Goal: Navigation & Orientation: Understand site structure

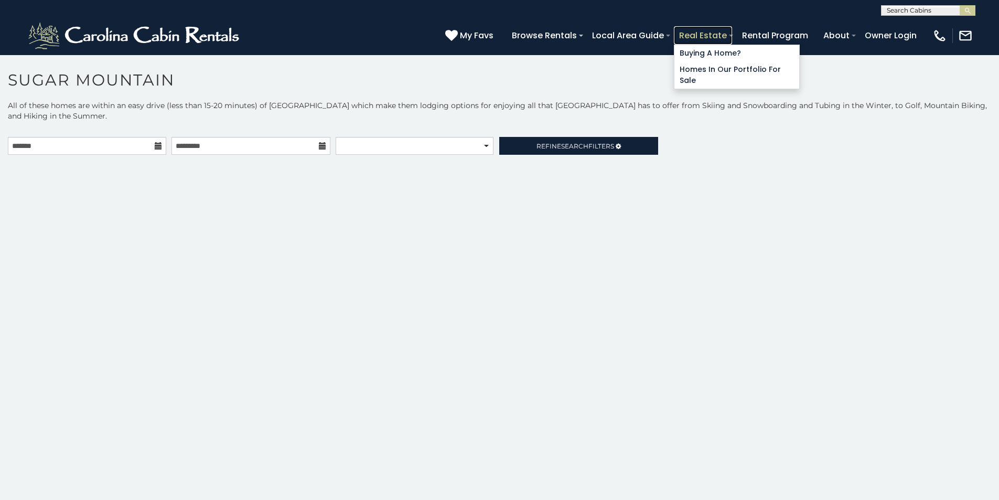
click at [732, 30] on link "Real Estate" at bounding box center [703, 35] width 58 height 18
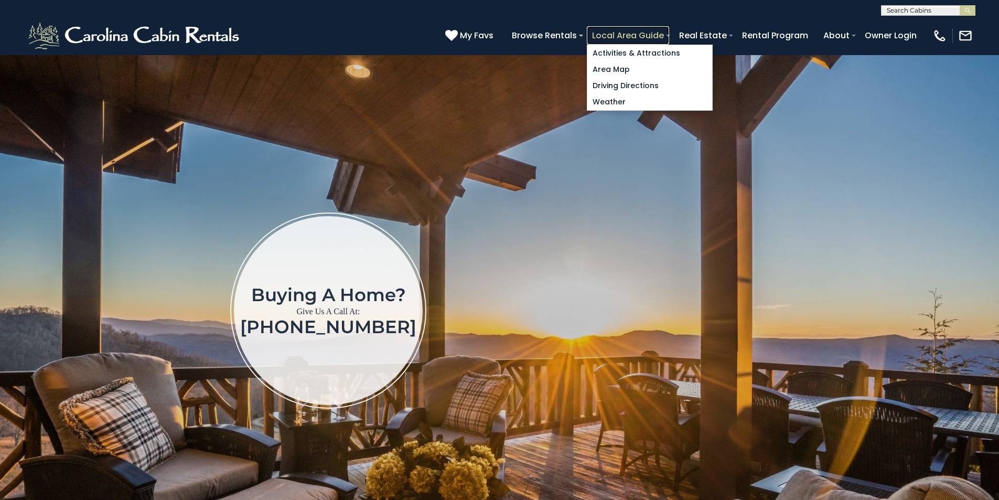
click at [669, 30] on link "Local Area Guide" at bounding box center [628, 35] width 82 height 18
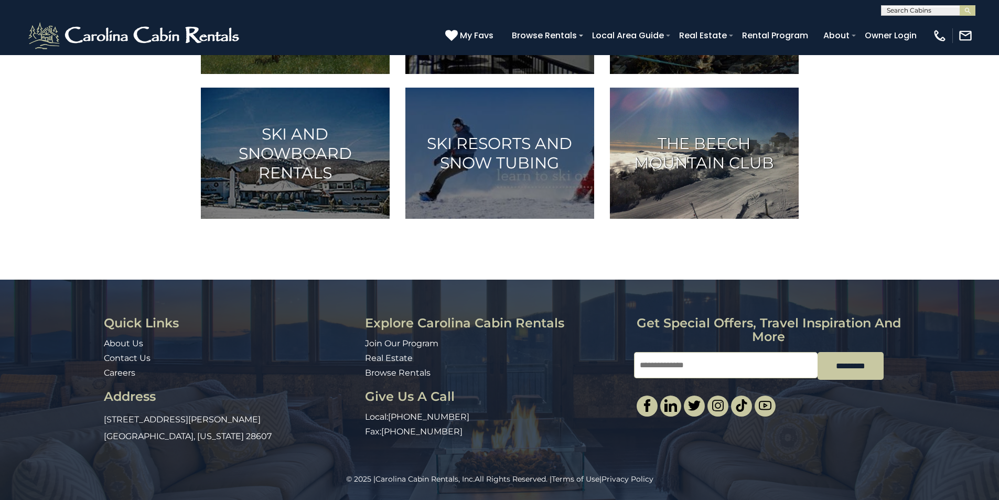
scroll to position [674, 0]
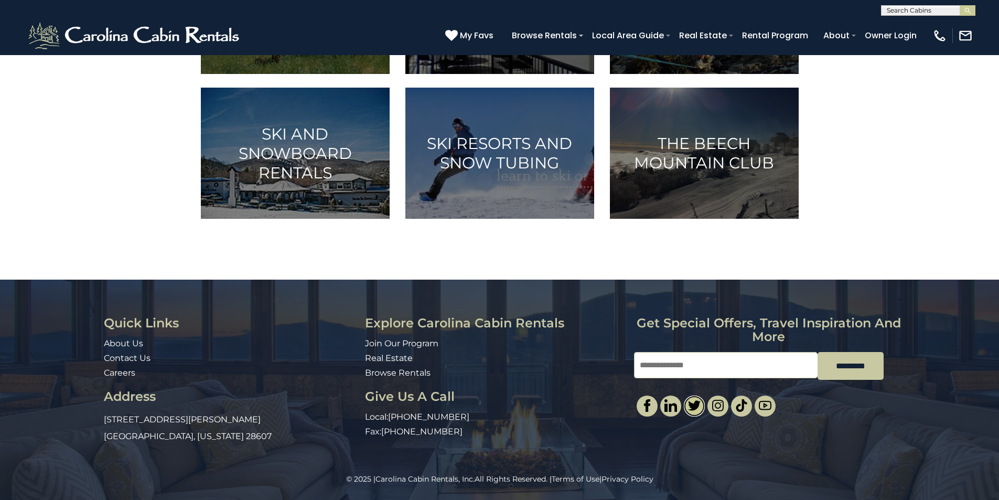
click at [699, 399] on img at bounding box center [694, 405] width 13 height 13
